Goal: Information Seeking & Learning: Check status

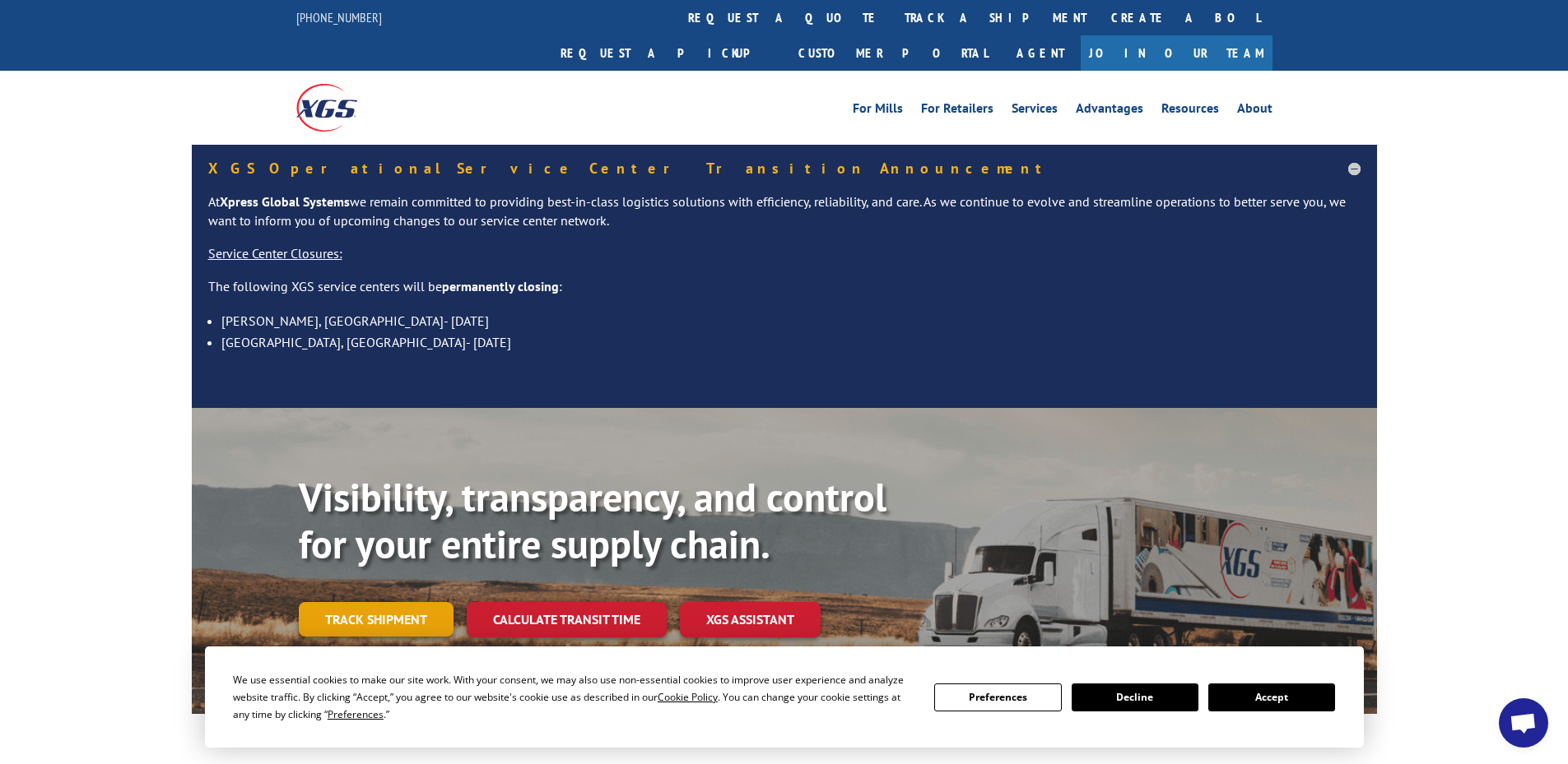
click at [395, 602] on link "Track shipment" at bounding box center [376, 620] width 155 height 35
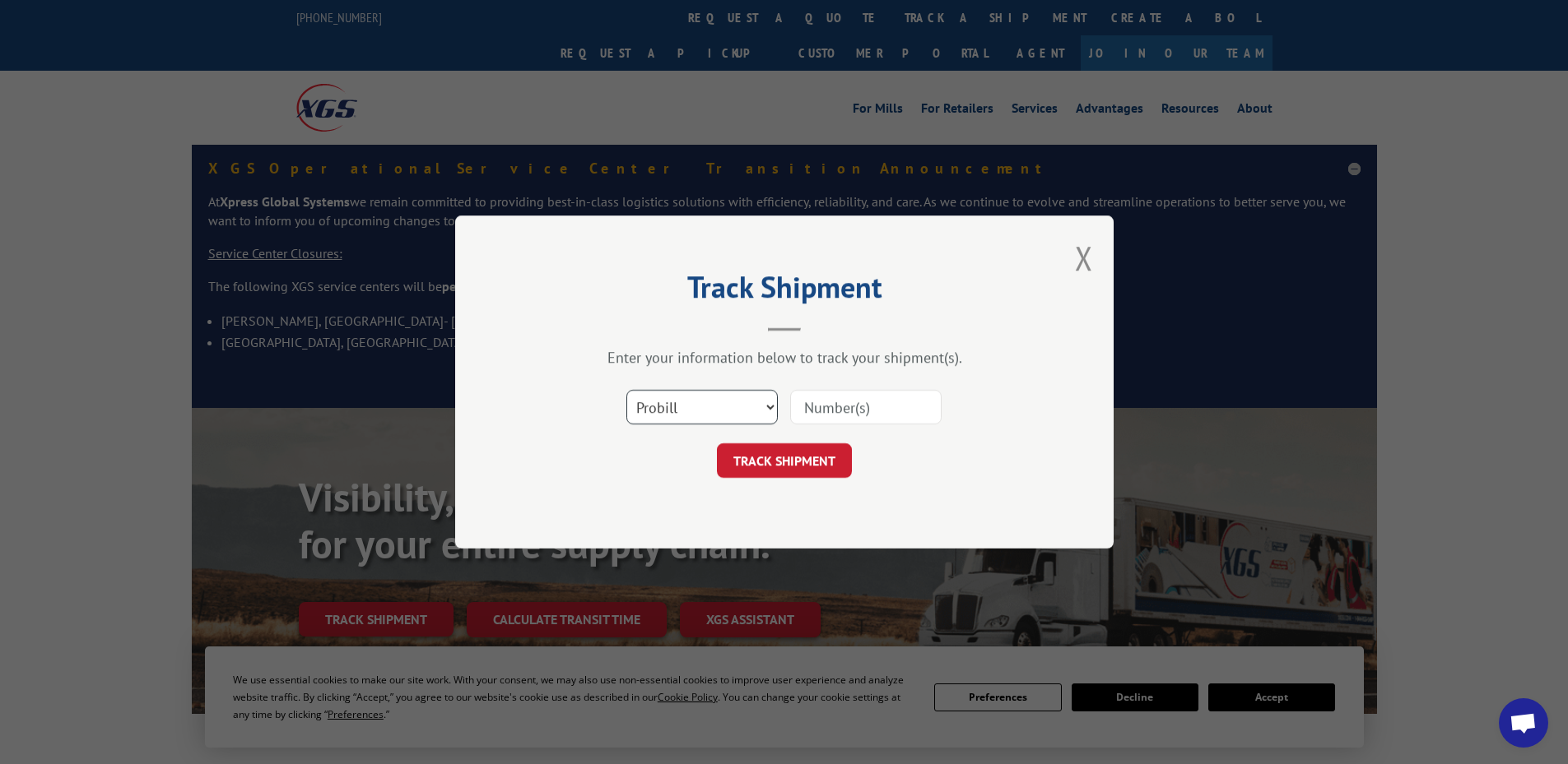
drag, startPoint x: 730, startPoint y: 401, endPoint x: 726, endPoint y: 421, distance: 20.4
click at [730, 401] on select "Select category... Probill BOL PO" at bounding box center [702, 407] width 151 height 35
select select "po"
click at [626, 390] on select "Select category... Probill BOL PO" at bounding box center [702, 407] width 151 height 35
click at [870, 413] on input at bounding box center [866, 407] width 151 height 35
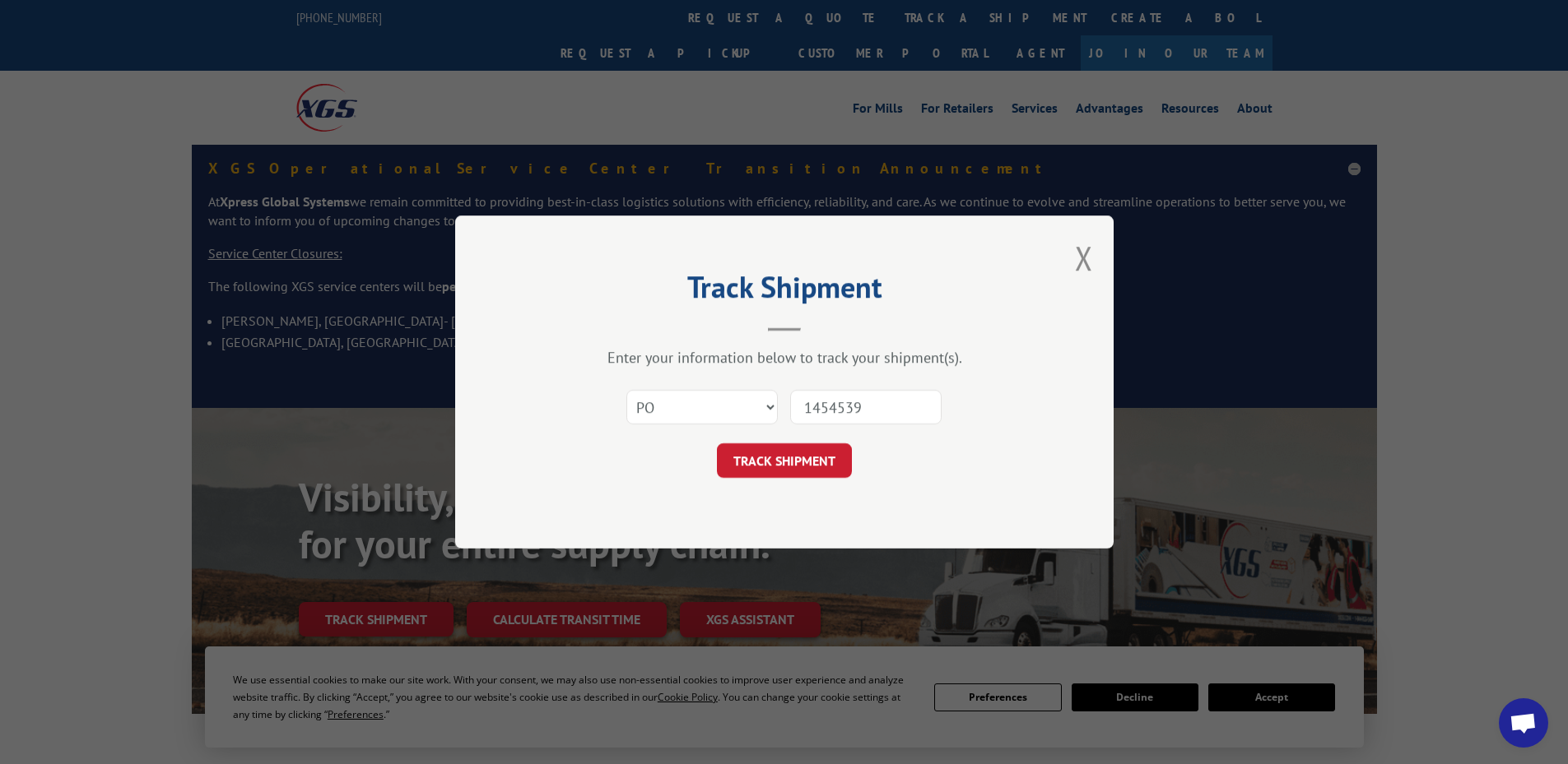
type input "14545396"
click button "TRACK SHIPMENT" at bounding box center [784, 461] width 135 height 35
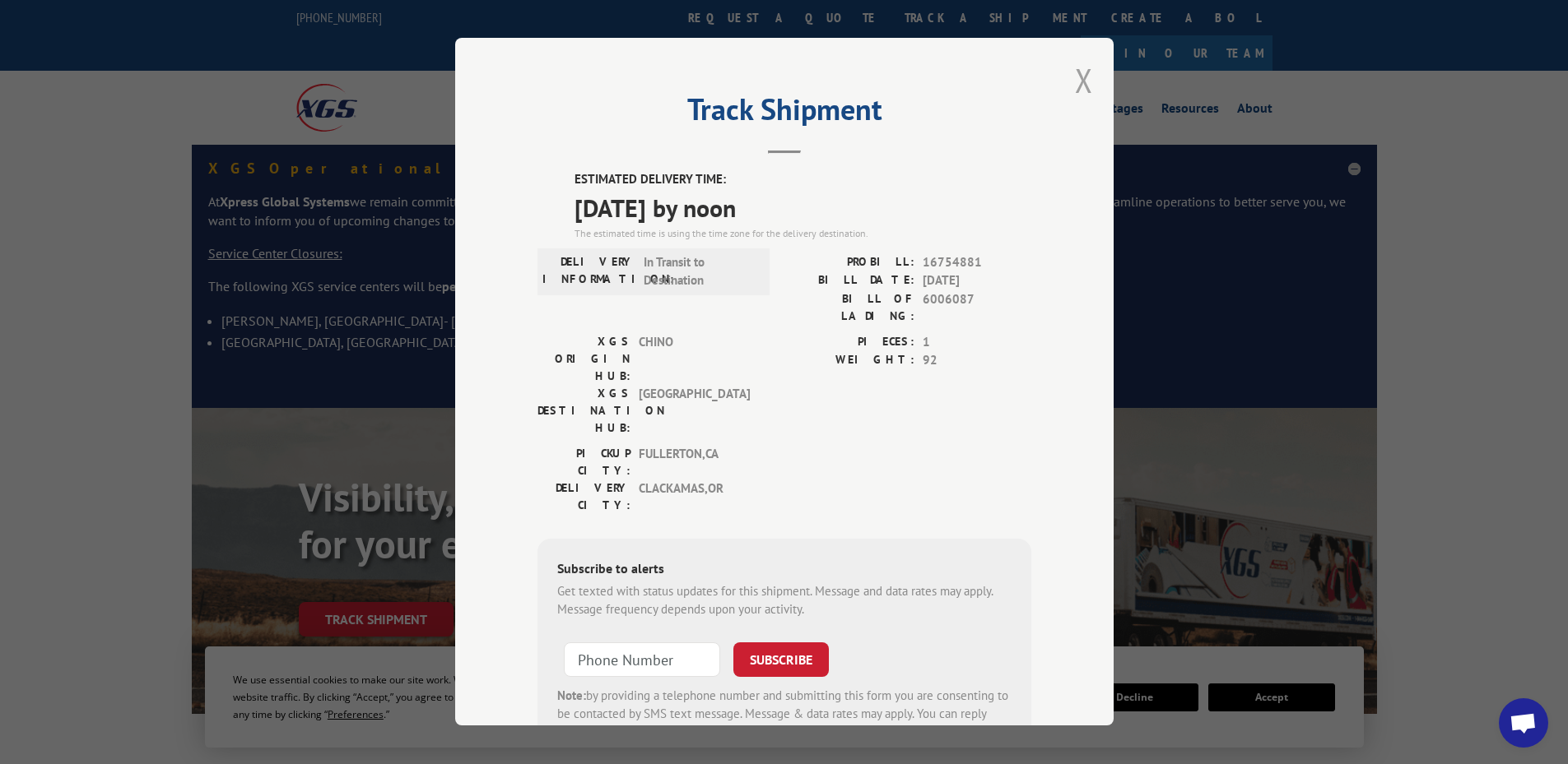
click at [1076, 89] on button "Close modal" at bounding box center [1084, 80] width 18 height 44
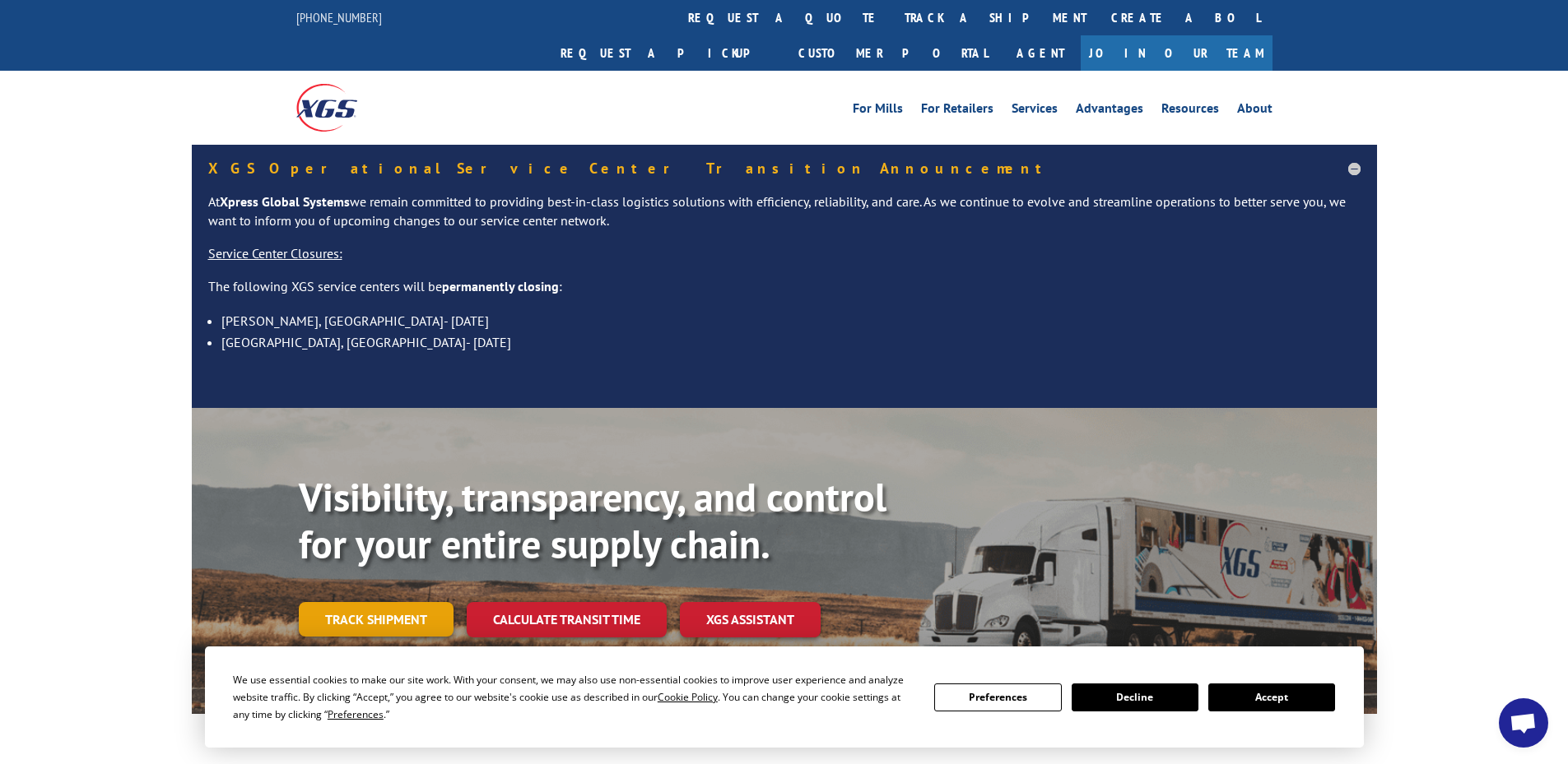
click at [344, 602] on link "Track shipment" at bounding box center [376, 620] width 155 height 35
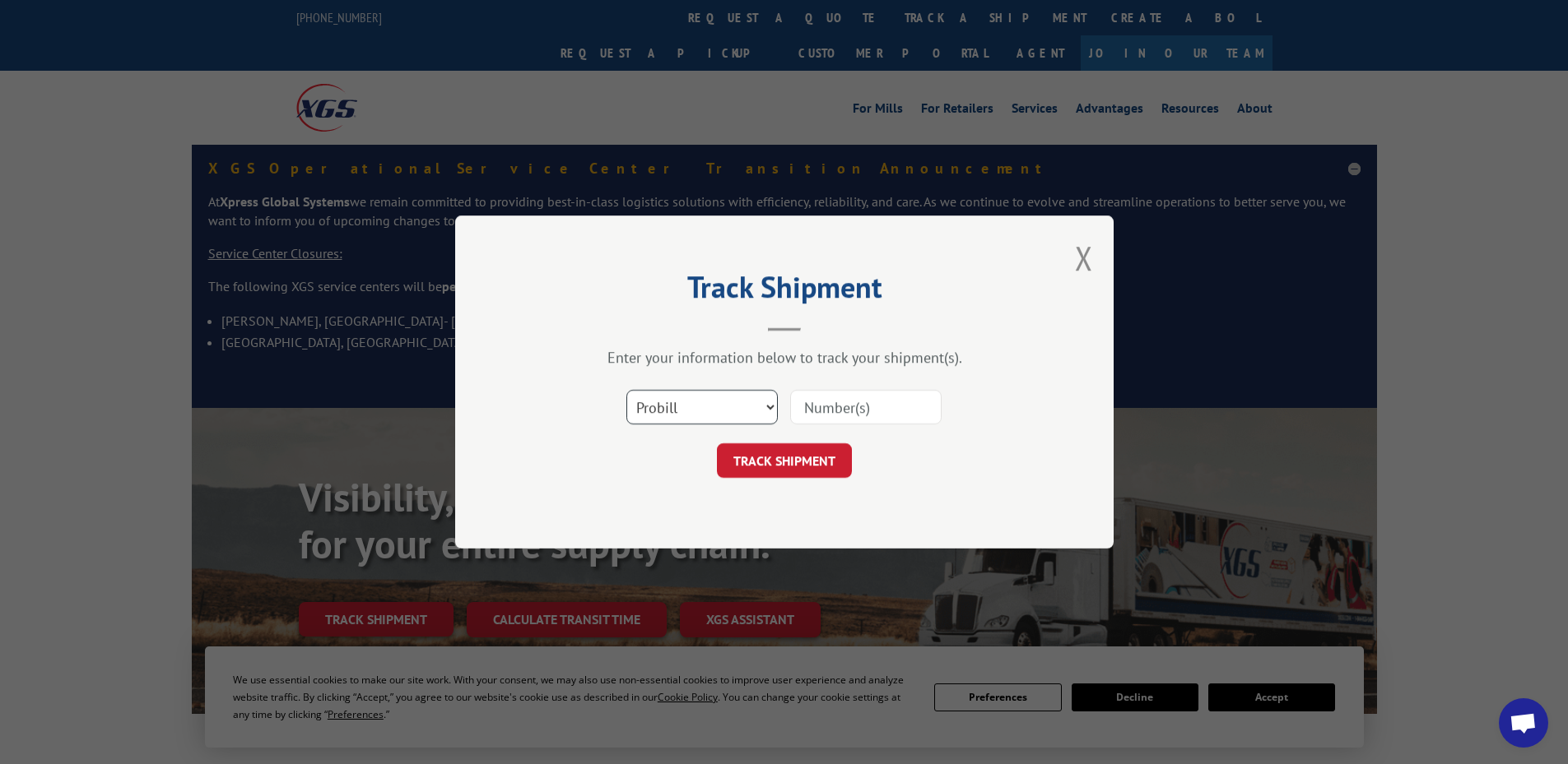
drag, startPoint x: 728, startPoint y: 402, endPoint x: 715, endPoint y: 421, distance: 23.0
click at [728, 403] on select "Select category... Probill BOL PO" at bounding box center [702, 407] width 151 height 35
select select "po"
click at [626, 390] on select "Select category... Probill BOL PO" at bounding box center [702, 407] width 151 height 35
click at [889, 405] on input at bounding box center [866, 407] width 151 height 35
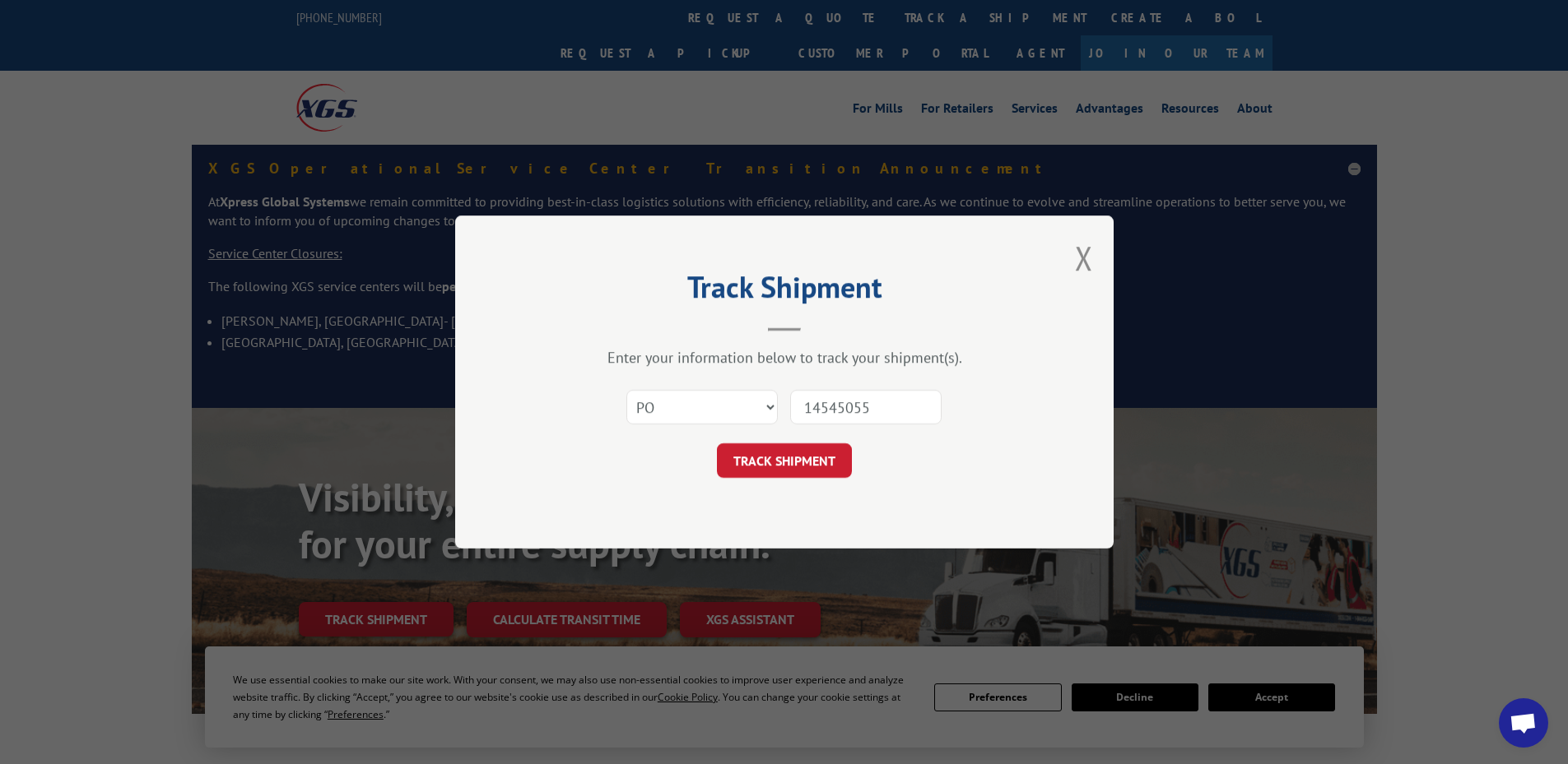
type input "14545055"
click at [717, 444] on button "TRACK SHIPMENT" at bounding box center [784, 461] width 135 height 35
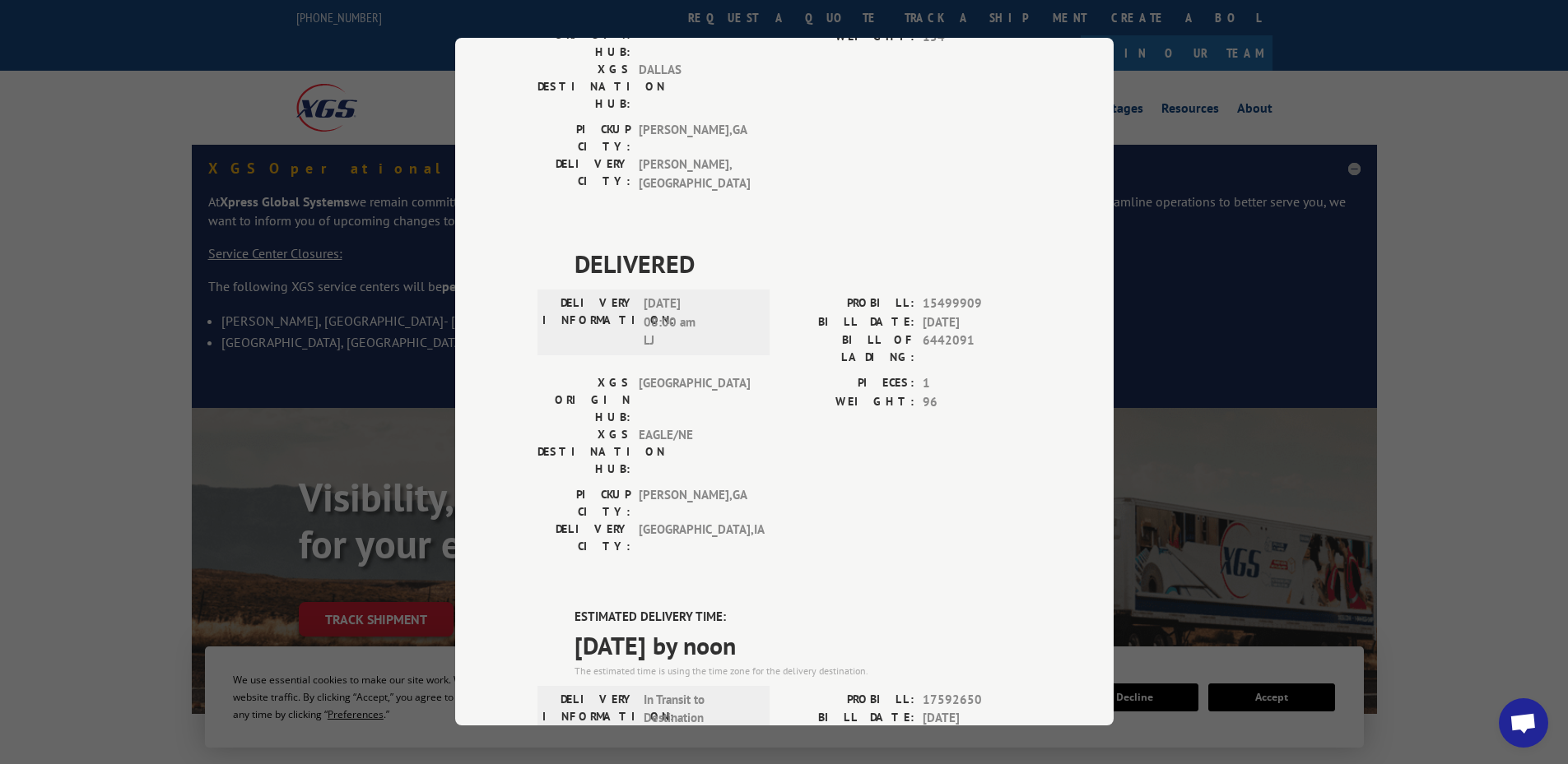
scroll to position [15, 0]
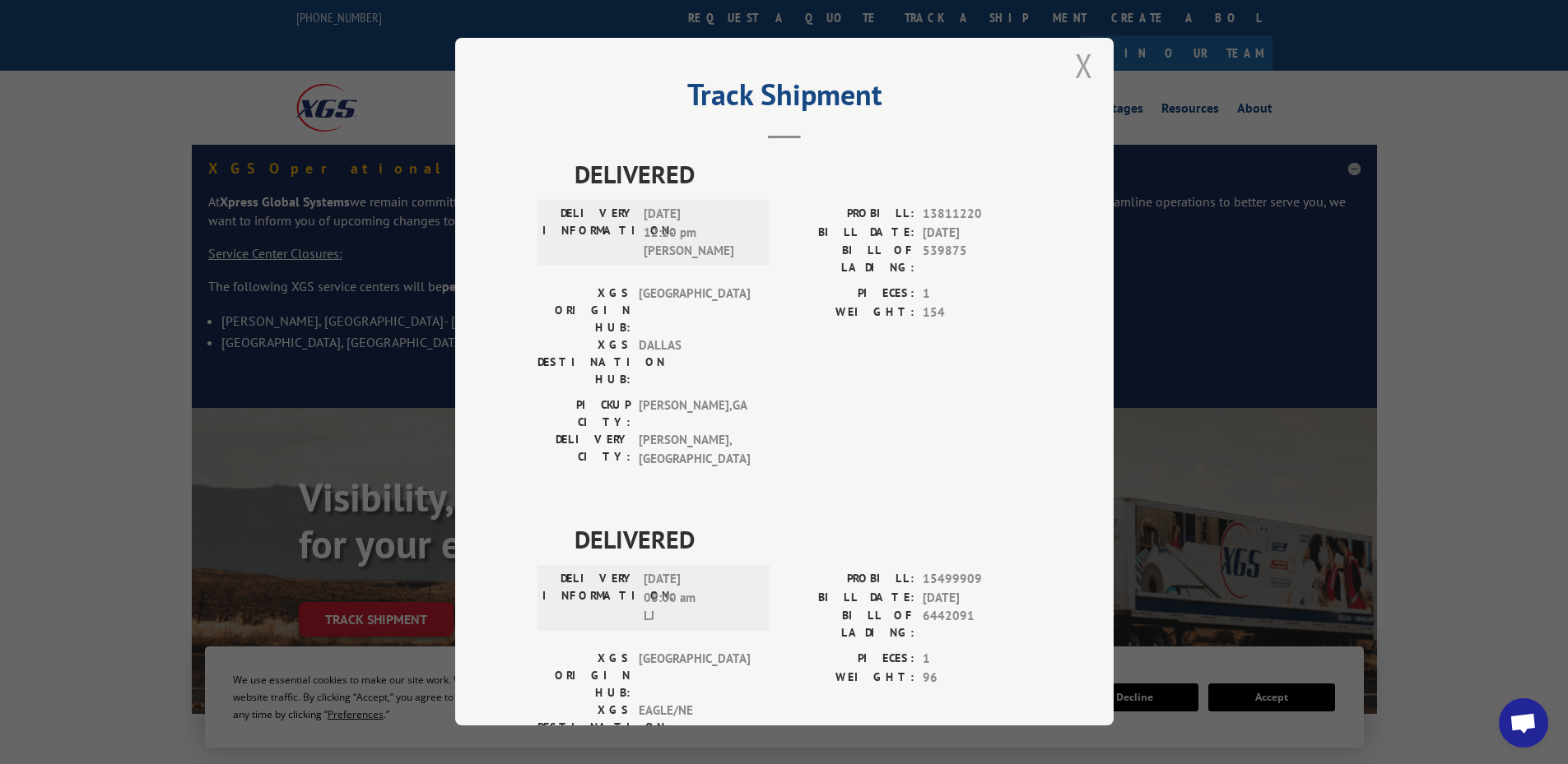
click at [1077, 68] on button "Close modal" at bounding box center [1084, 65] width 18 height 44
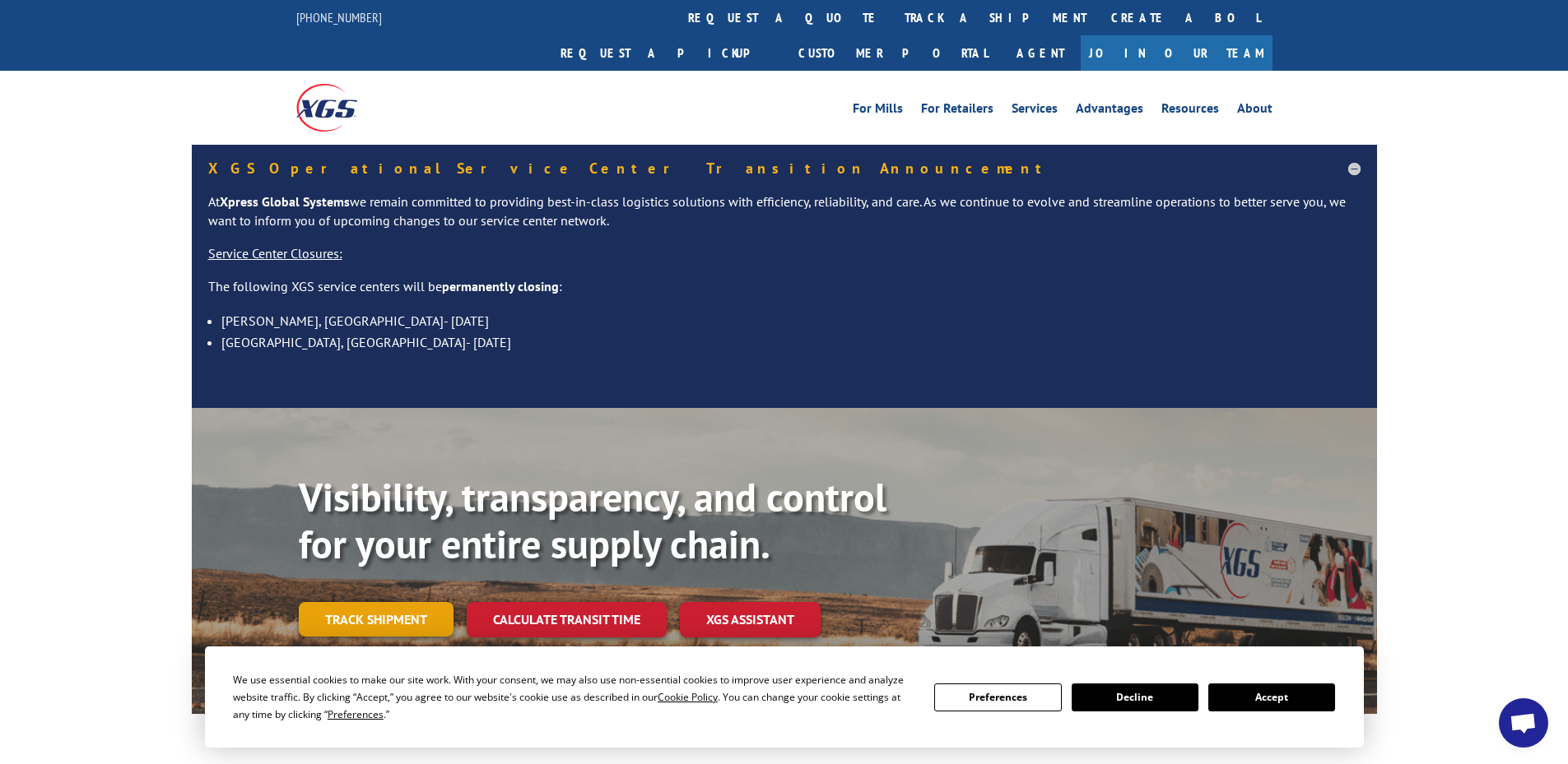
click at [401, 602] on link "Track shipment" at bounding box center [376, 620] width 155 height 35
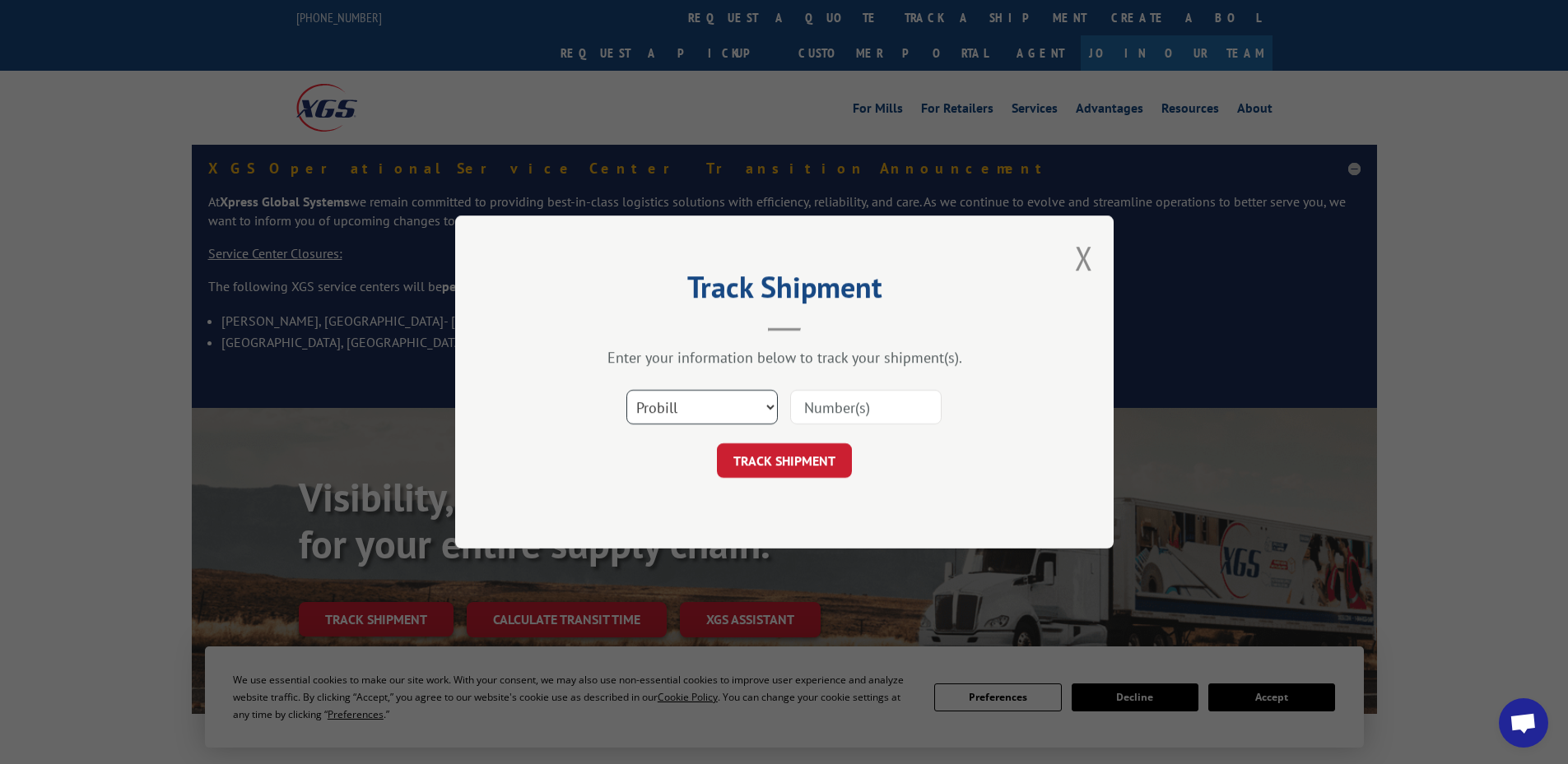
click at [701, 406] on select "Select category... Probill BOL PO" at bounding box center [702, 407] width 151 height 35
select select "po"
click at [626, 390] on select "Select category... Probill BOL PO" at bounding box center [702, 407] width 151 height 35
click at [908, 399] on input at bounding box center [866, 407] width 151 height 35
type input "14545405"
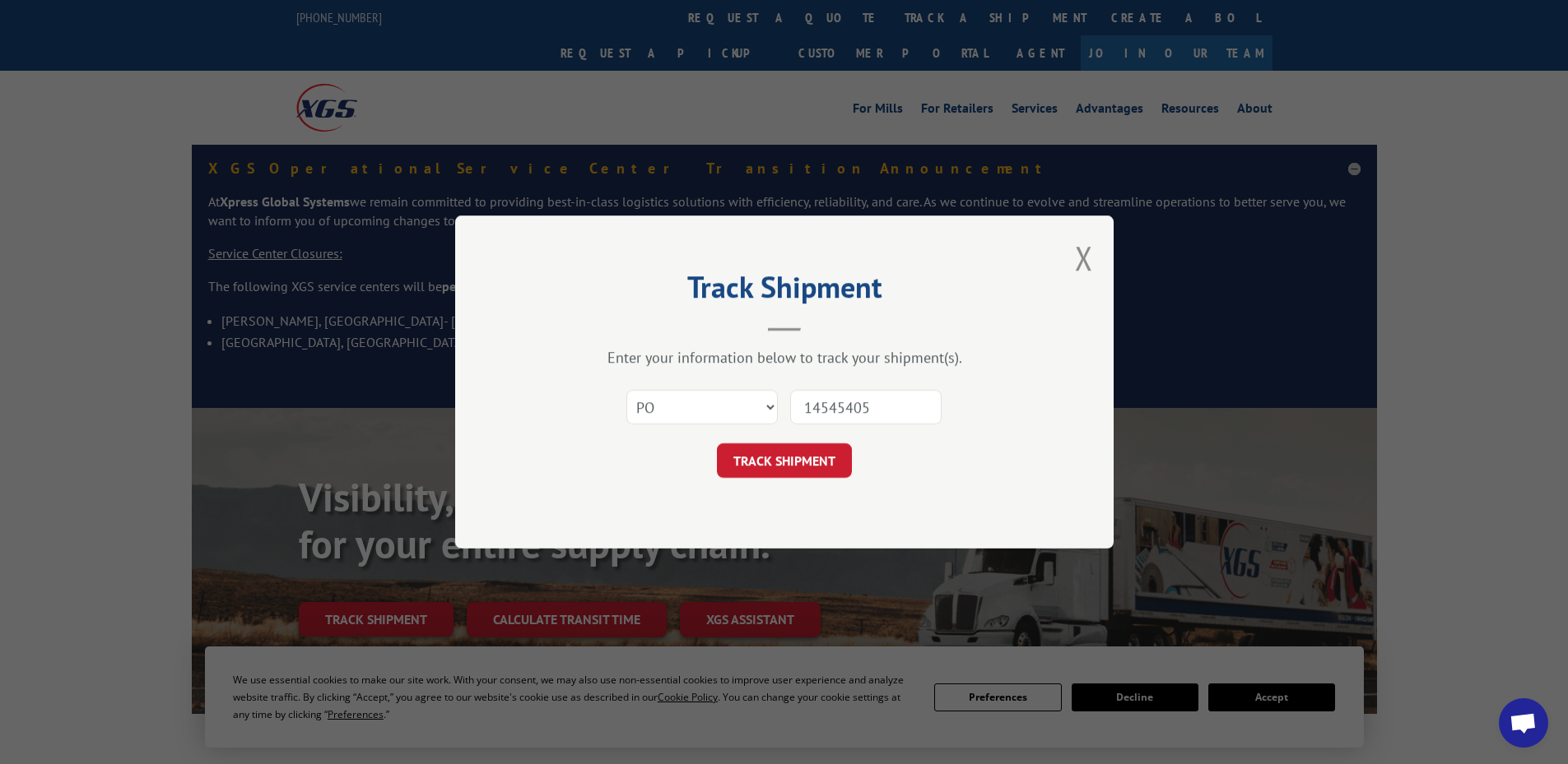
click button "TRACK SHIPMENT" at bounding box center [784, 461] width 135 height 35
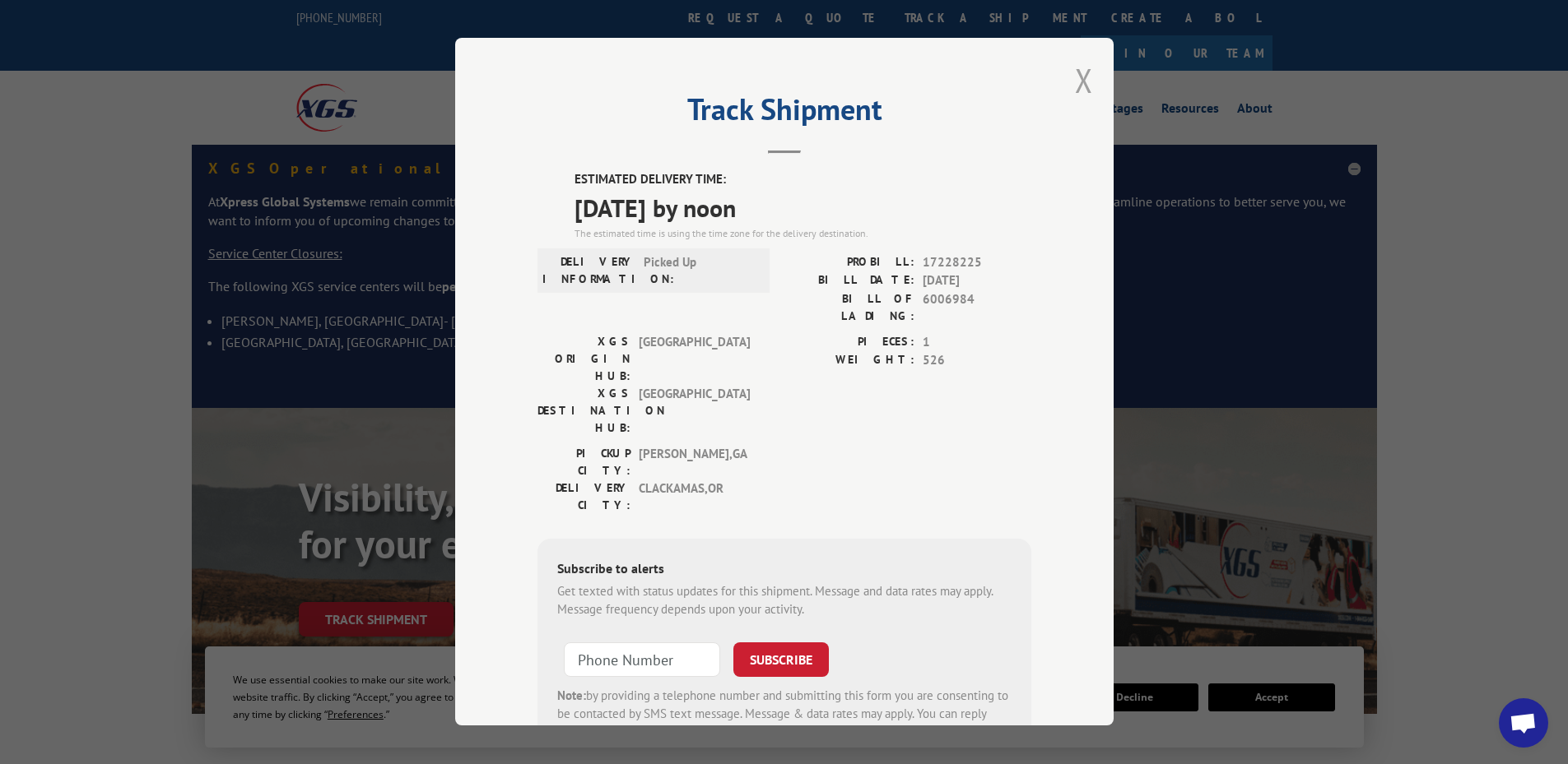
click at [1076, 81] on button "Close modal" at bounding box center [1084, 80] width 18 height 44
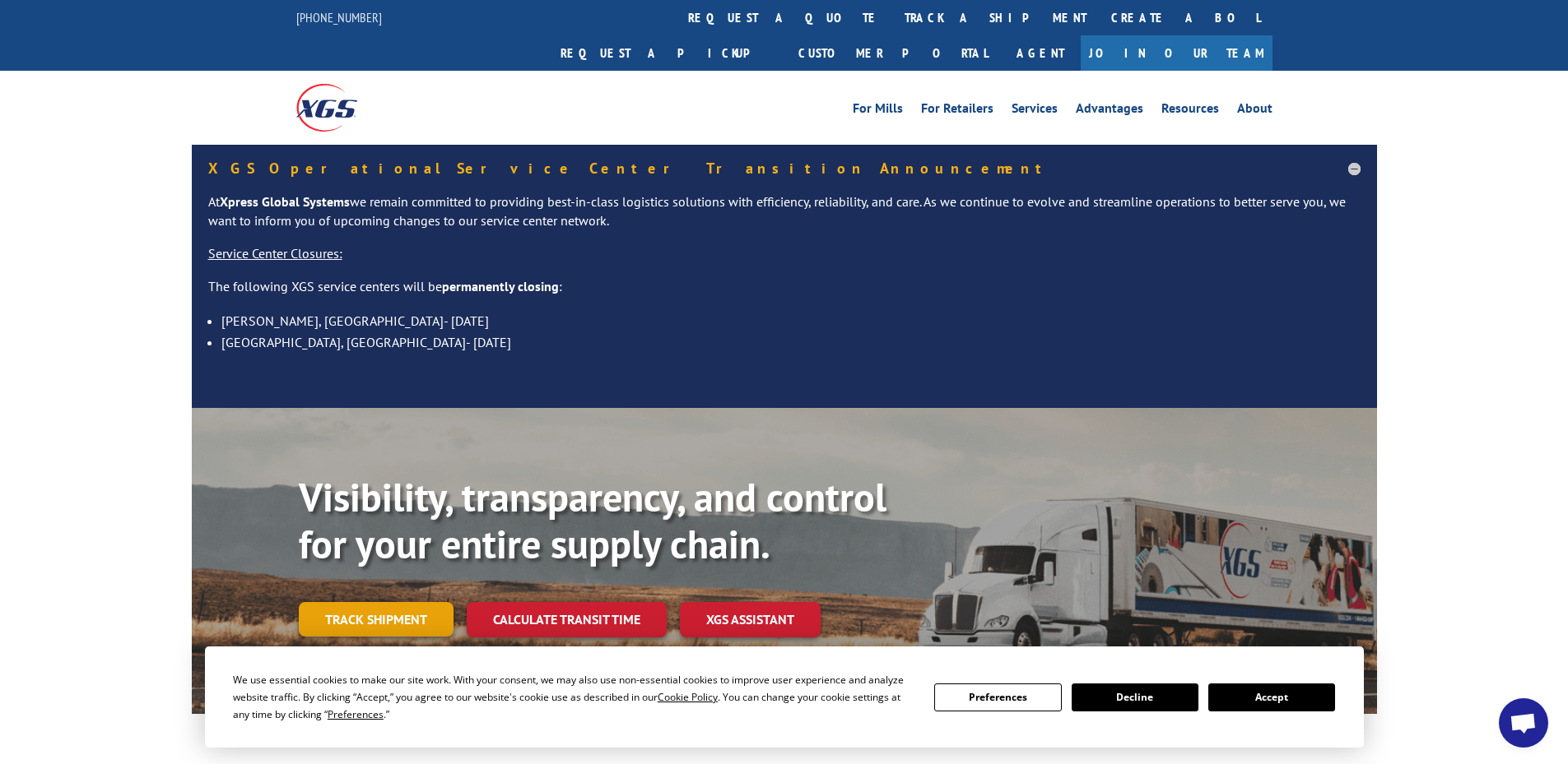
drag, startPoint x: 349, startPoint y: 592, endPoint x: 580, endPoint y: 504, distance: 247.2
click at [349, 602] on link "Track shipment" at bounding box center [376, 620] width 155 height 35
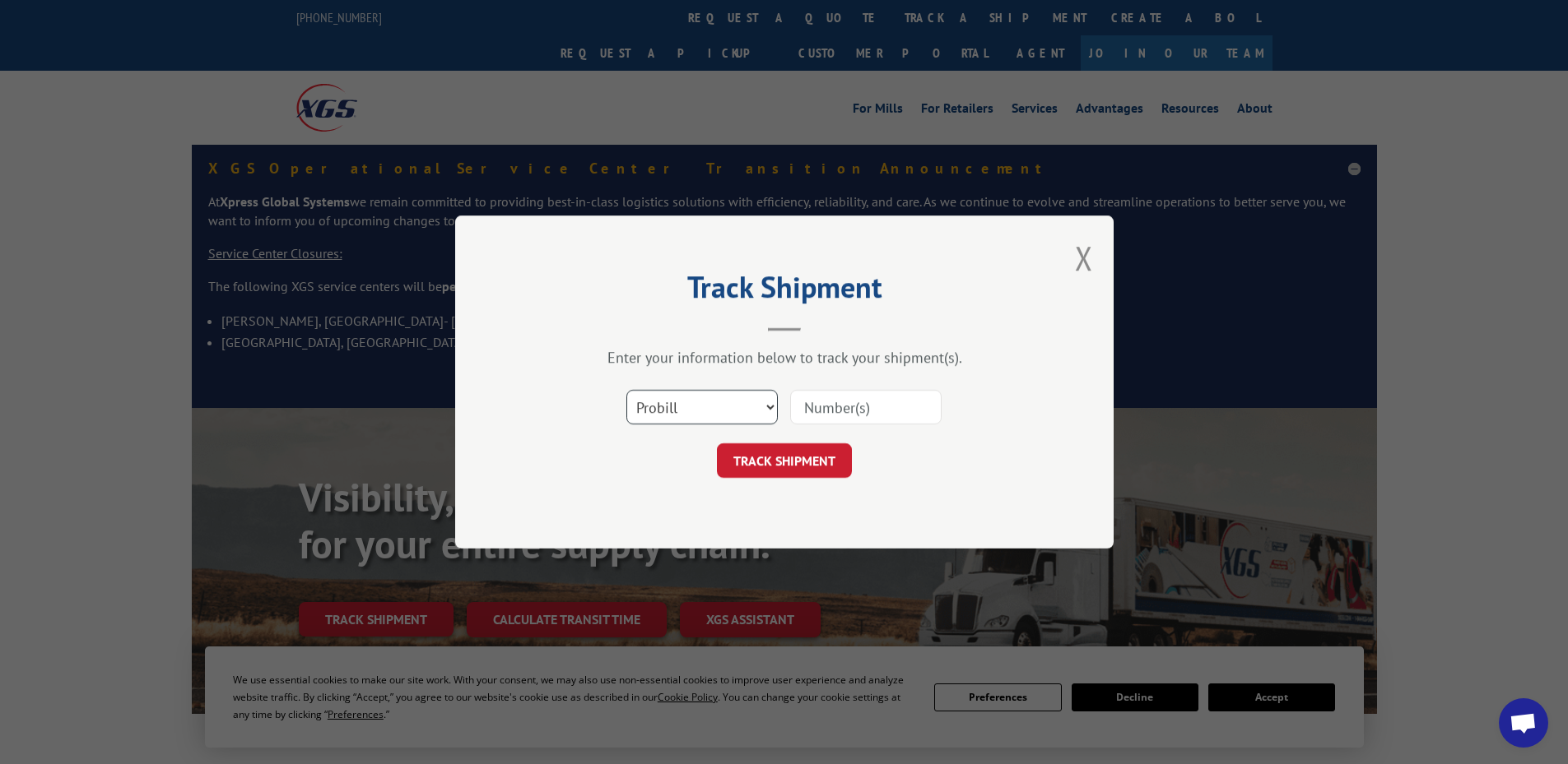
drag, startPoint x: 728, startPoint y: 399, endPoint x: 728, endPoint y: 411, distance: 12.0
click at [728, 407] on select "Select category... Probill BOL PO" at bounding box center [702, 407] width 151 height 35
select select "po"
click at [626, 390] on select "Select category... Probill BOL PO" at bounding box center [702, 407] width 151 height 35
click at [855, 416] on input at bounding box center [866, 407] width 151 height 35
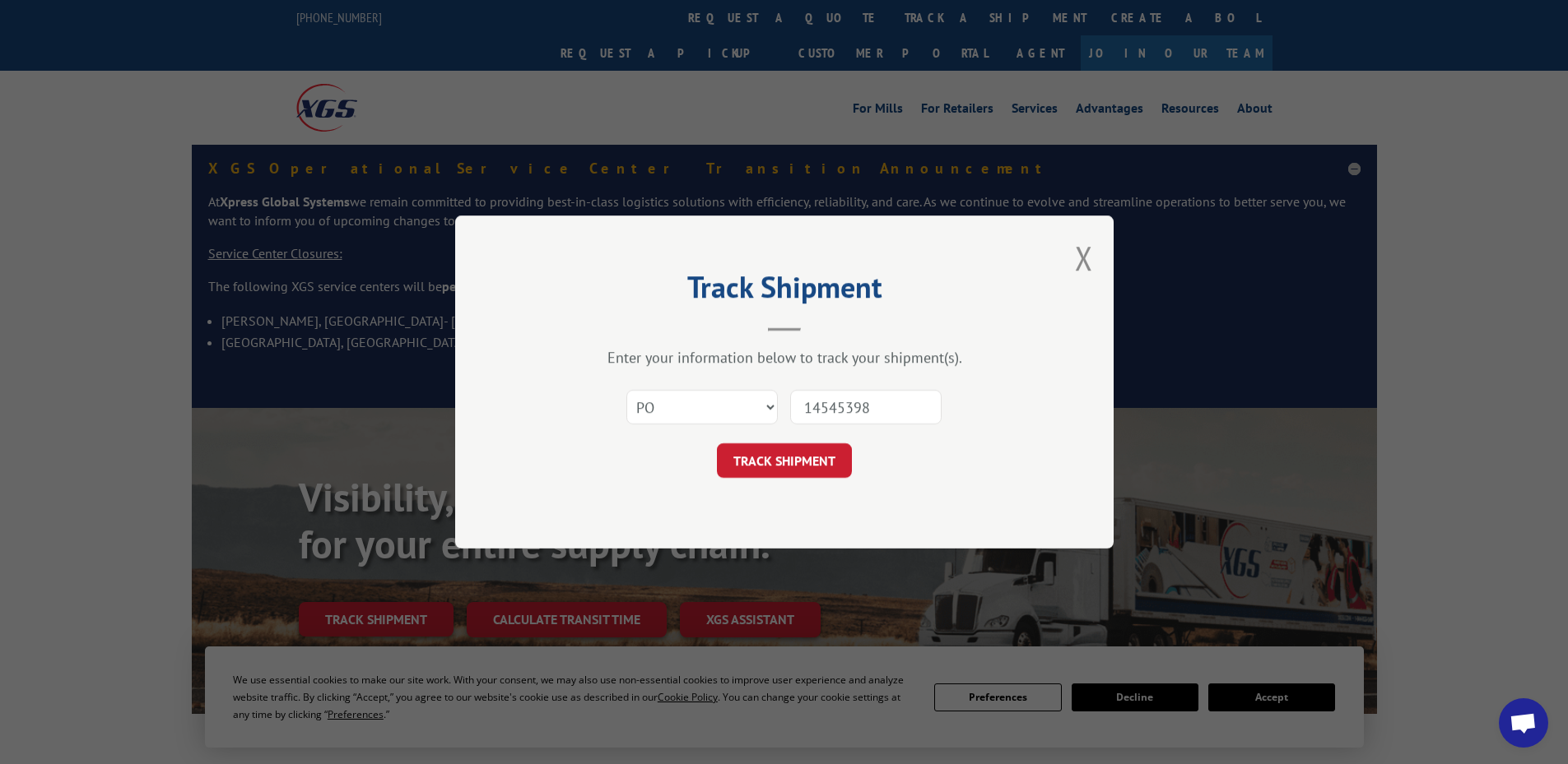
type input "14545398"
click at [717, 444] on button "TRACK SHIPMENT" at bounding box center [784, 461] width 135 height 35
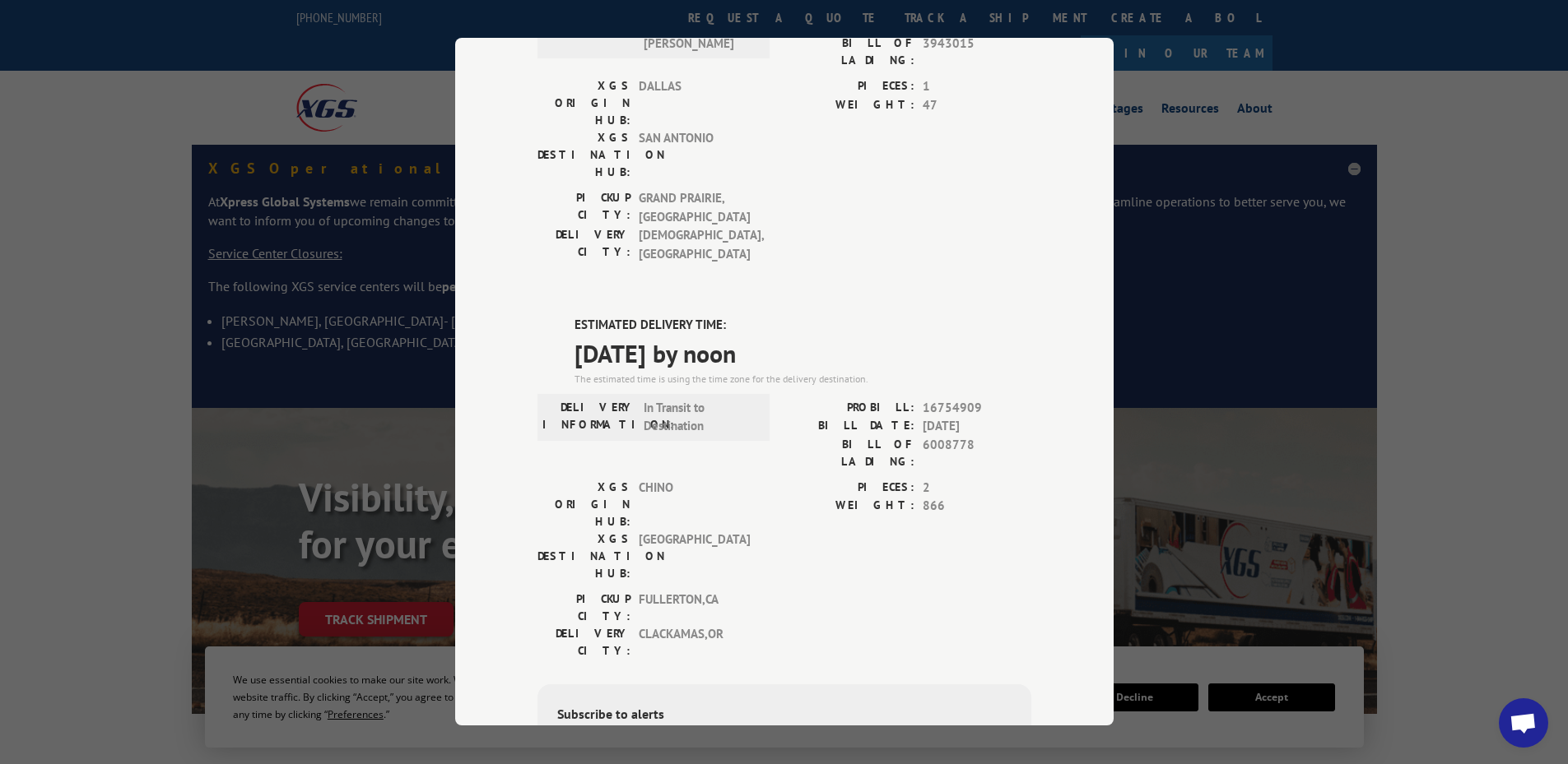
scroll to position [591, 0]
